Goal: Check status: Check status

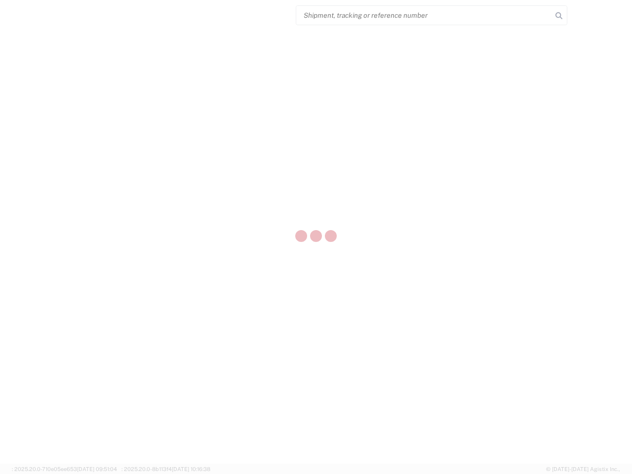
select select "US"
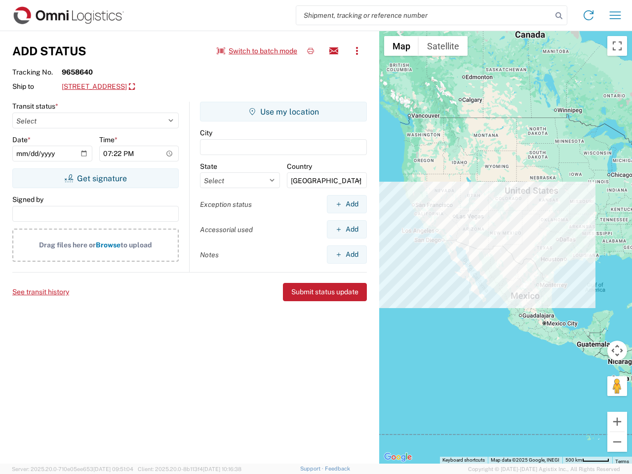
click at [424, 15] on input "search" at bounding box center [424, 15] width 256 height 19
click at [559, 16] on icon at bounding box center [559, 16] width 14 height 14
click at [589, 15] on icon at bounding box center [589, 15] width 16 height 16
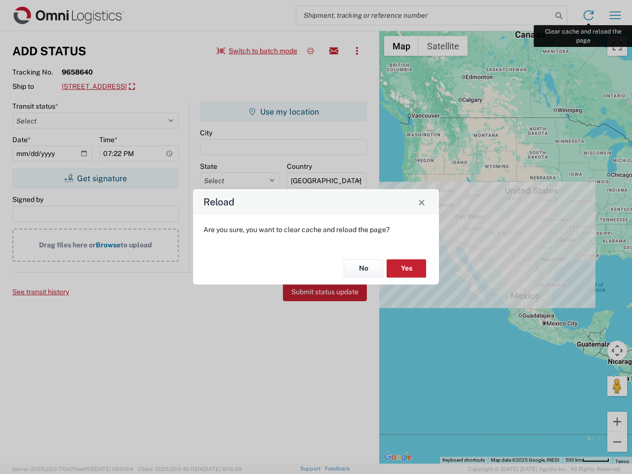
click at [616, 15] on div "Reload Are you sure, you want to clear cache and reload the page? No Yes" at bounding box center [316, 237] width 632 height 474
click at [257, 51] on div "Reload Are you sure, you want to clear cache and reload the page? No Yes" at bounding box center [316, 237] width 632 height 474
click at [311, 51] on div "Reload Are you sure, you want to clear cache and reload the page? No Yes" at bounding box center [316, 237] width 632 height 474
click at [334, 51] on div "Reload Are you sure, you want to clear cache and reload the page? No Yes" at bounding box center [316, 237] width 632 height 474
click at [357, 51] on div "Reload Are you sure, you want to clear cache and reload the page? No Yes" at bounding box center [316, 237] width 632 height 474
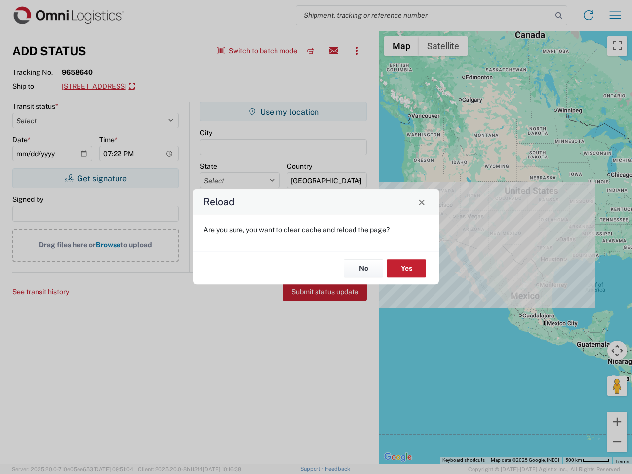
click at [141, 87] on div "Reload Are you sure, you want to clear cache and reload the page? No Yes" at bounding box center [316, 237] width 632 height 474
click at [95, 178] on div "Reload Are you sure, you want to clear cache and reload the page? No Yes" at bounding box center [316, 237] width 632 height 474
